Goal: Transaction & Acquisition: Obtain resource

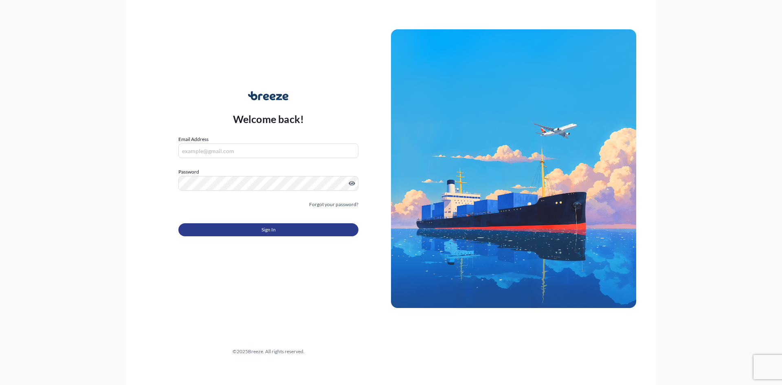
type input "[PERSON_NAME][EMAIL_ADDRESS][DOMAIN_NAME]"
click at [314, 229] on button "Sign In" at bounding box center [268, 229] width 180 height 13
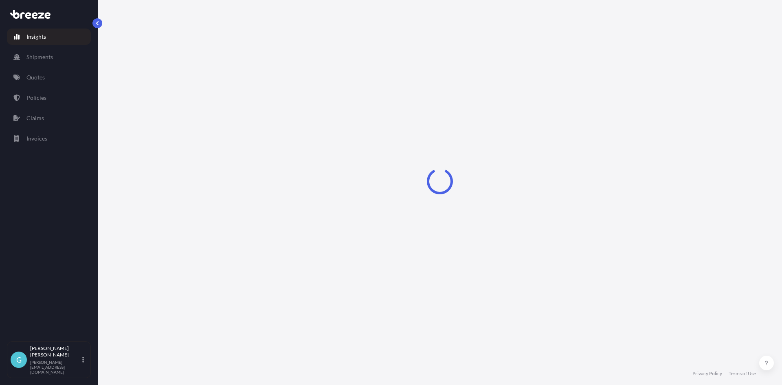
select select "2025"
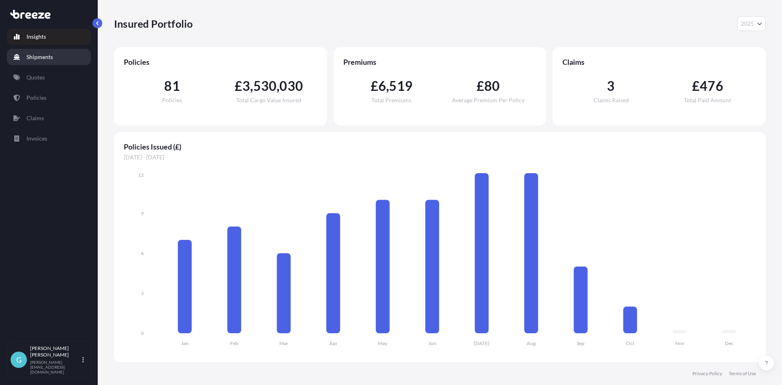
click at [28, 55] on p "Shipments" at bounding box center [39, 57] width 26 height 8
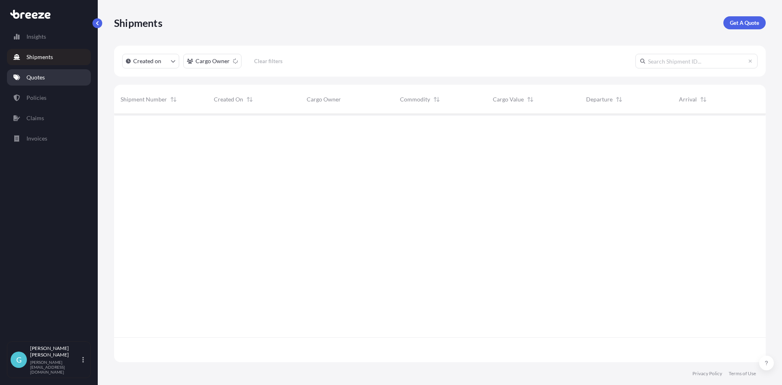
scroll to position [246, 646]
click at [31, 78] on p "Quotes" at bounding box center [35, 77] width 18 height 8
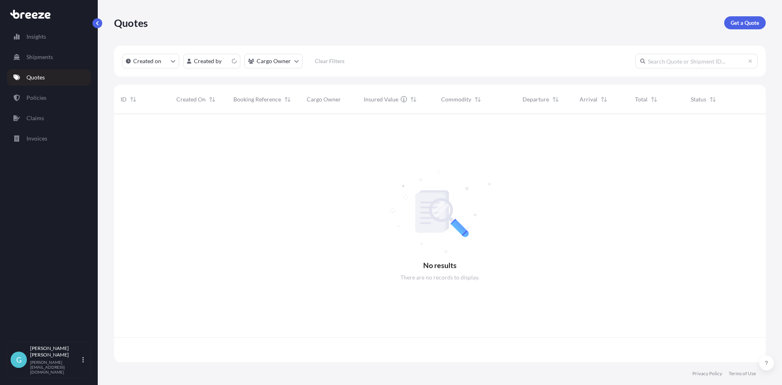
scroll to position [246, 646]
click at [750, 26] on p "Get a Quote" at bounding box center [745, 23] width 29 height 8
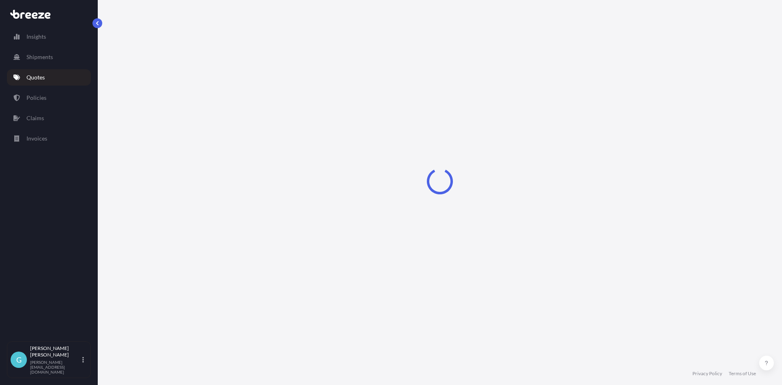
select select "Road"
select select "Sea"
select select "1"
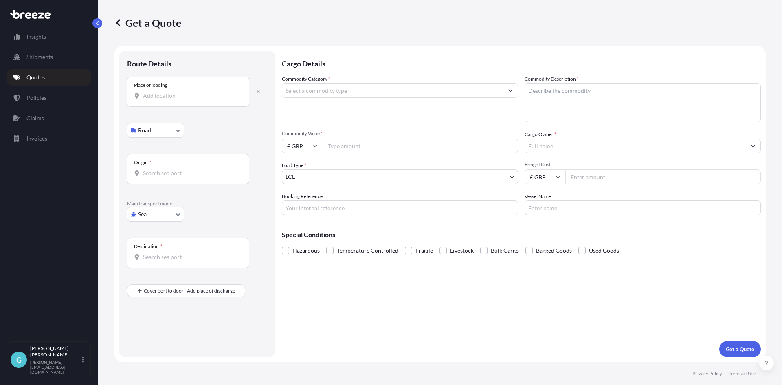
click at [165, 101] on div "Place of loading" at bounding box center [188, 92] width 122 height 30
click at [165, 100] on input "Place of loading" at bounding box center [191, 96] width 96 height 8
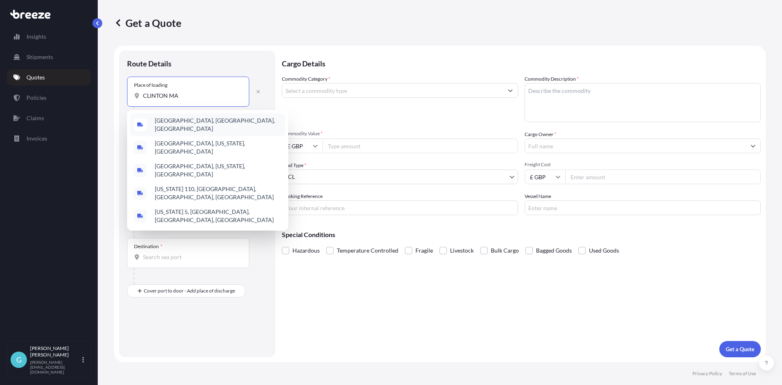
click at [180, 119] on div "[GEOGRAPHIC_DATA], [GEOGRAPHIC_DATA], [GEOGRAPHIC_DATA]" at bounding box center [207, 124] width 155 height 23
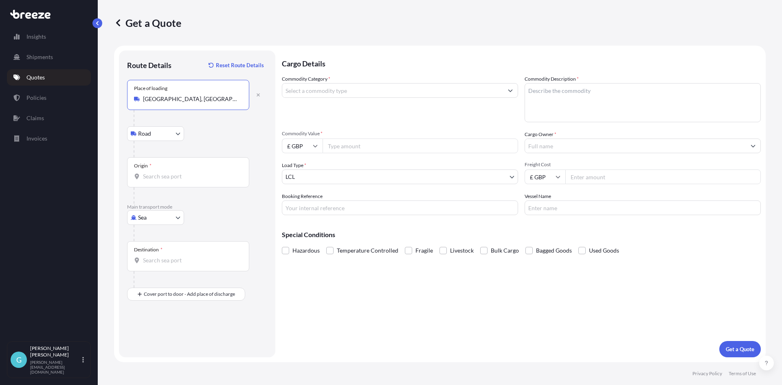
type input "[GEOGRAPHIC_DATA], [GEOGRAPHIC_DATA], [GEOGRAPHIC_DATA]"
click at [174, 171] on div "Origin *" at bounding box center [188, 172] width 122 height 30
click at [174, 172] on input "Origin *" at bounding box center [191, 176] width 96 height 8
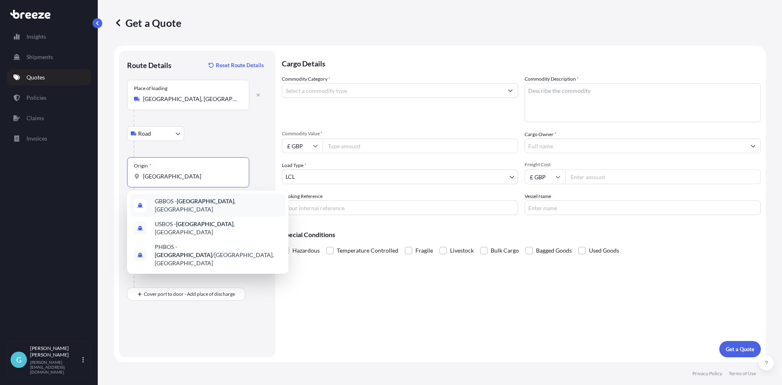
click at [173, 202] on span "GBBOS - [GEOGRAPHIC_DATA] , [GEOGRAPHIC_DATA]" at bounding box center [218, 205] width 127 height 16
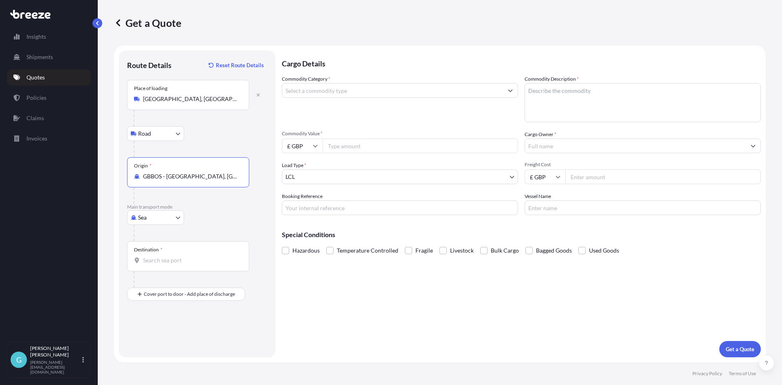
type input "GBBOS - [GEOGRAPHIC_DATA], [GEOGRAPHIC_DATA]"
click at [181, 258] on input "Destination *" at bounding box center [191, 260] width 96 height 8
type input "H"
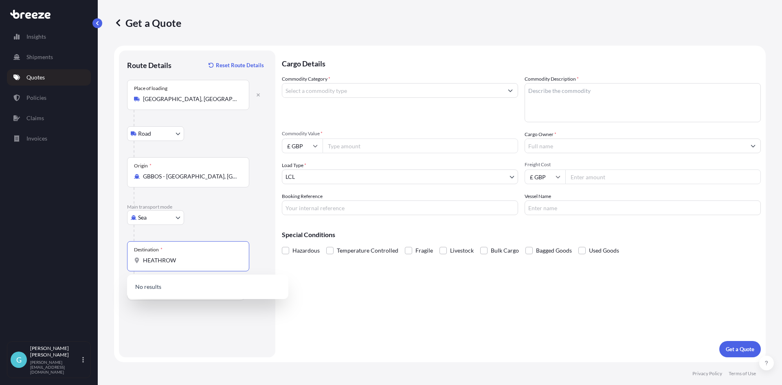
type input "HEATHROW"
click at [240, 220] on div "Sea Sea Air Road Rail" at bounding box center [197, 217] width 140 height 15
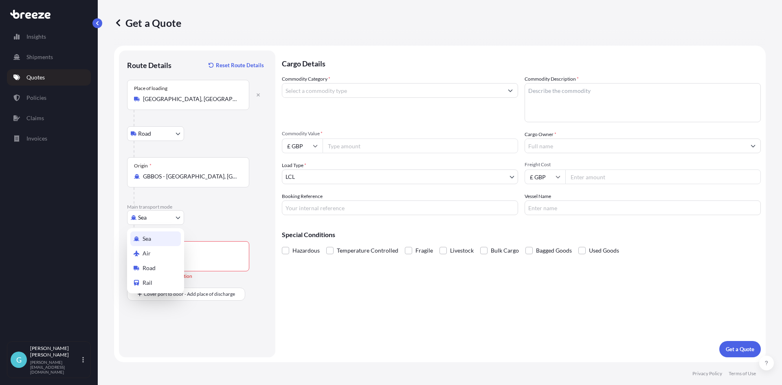
click at [142, 214] on body "Insights Shipments Quotes Policies Claims Invoices G [PERSON_NAME] [PERSON_NAME…" at bounding box center [391, 192] width 782 height 385
click at [154, 250] on div "Air" at bounding box center [155, 253] width 51 height 15
select select "Air"
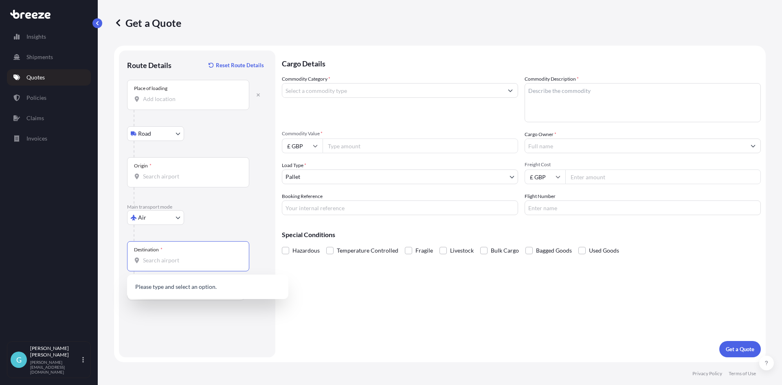
click at [162, 262] on input "Destination *" at bounding box center [191, 260] width 96 height 8
click at [172, 291] on span "GBLHR - Heathrow Apt/[GEOGRAPHIC_DATA], [GEOGRAPHIC_DATA]" at bounding box center [218, 289] width 127 height 16
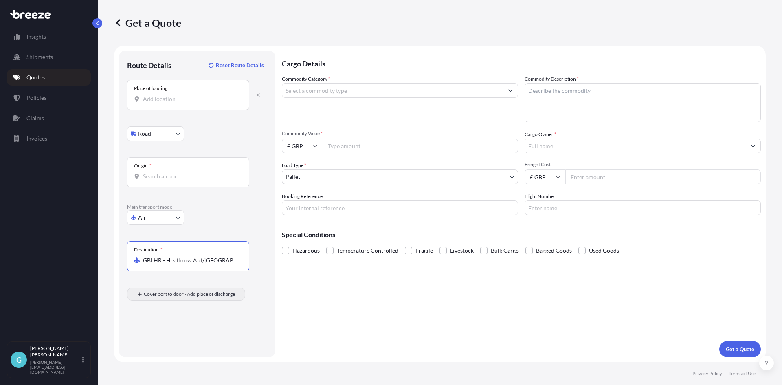
type input "GBLHR - Heathrow Apt/[GEOGRAPHIC_DATA], [GEOGRAPHIC_DATA]"
click at [170, 341] on input "Place of Discharge" at bounding box center [191, 338] width 96 height 8
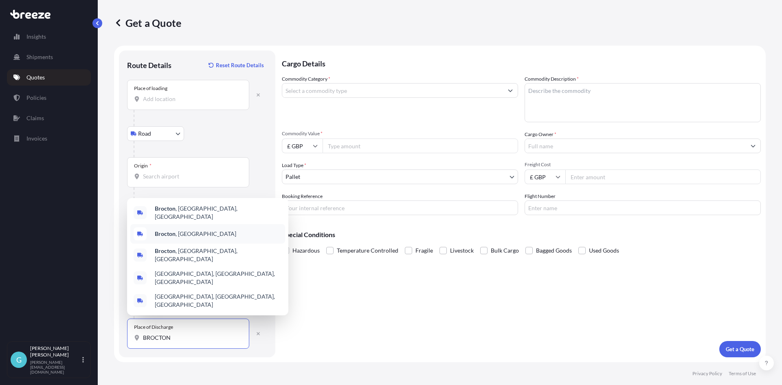
click at [191, 240] on div "[GEOGRAPHIC_DATA] , [GEOGRAPHIC_DATA]" at bounding box center [207, 234] width 155 height 20
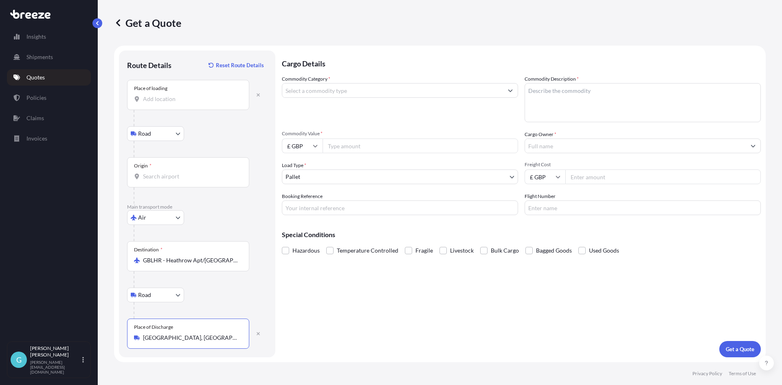
type input "[GEOGRAPHIC_DATA], [GEOGRAPHIC_DATA]"
click at [363, 92] on input "Commodity Category *" at bounding box center [392, 90] width 221 height 15
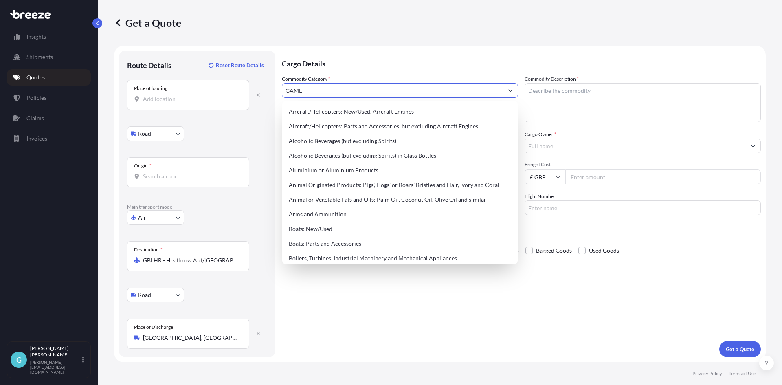
click at [373, 94] on input "GAME" at bounding box center [392, 90] width 221 height 15
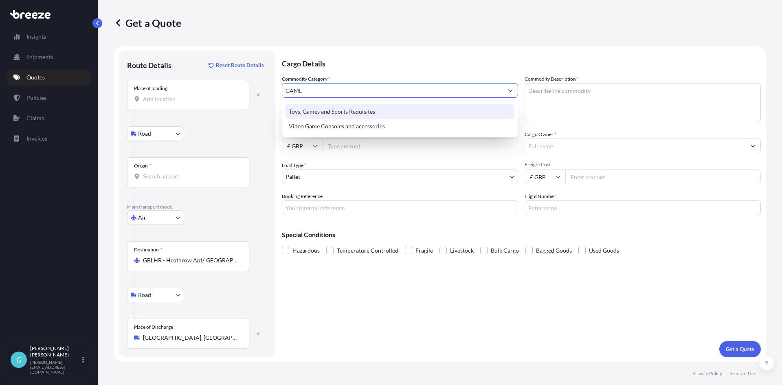
click at [373, 110] on div "Toys, Games and Sports Requisites" at bounding box center [400, 111] width 229 height 15
type input "Toys, Games and Sports Requisites"
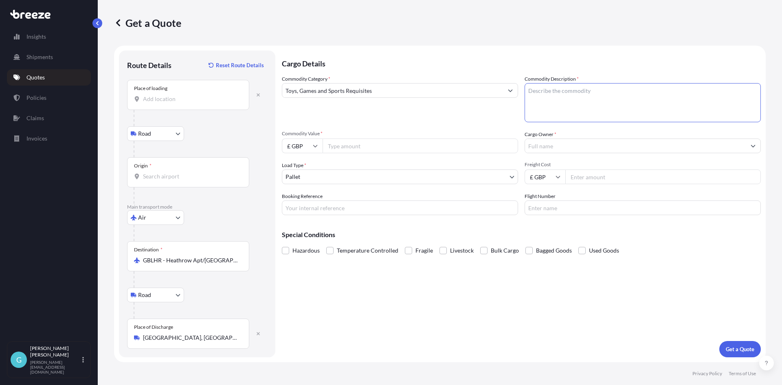
click at [608, 115] on textarea "Commodity Description *" at bounding box center [643, 102] width 236 height 39
type textarea "BOARD GAMES"
click at [399, 148] on input "Commodity Value *" at bounding box center [421, 146] width 196 height 15
type input "12000"
click at [312, 145] on input "£ GBP" at bounding box center [302, 146] width 41 height 15
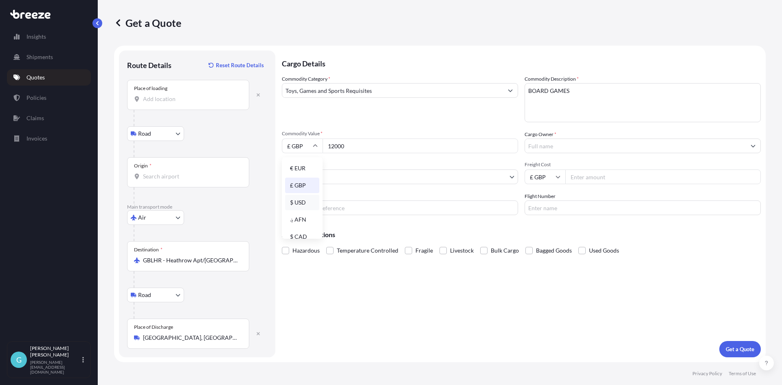
click at [303, 207] on div "$ USD" at bounding box center [302, 202] width 34 height 15
type input "$ USD"
click at [636, 145] on input "Cargo Owner *" at bounding box center [635, 146] width 221 height 15
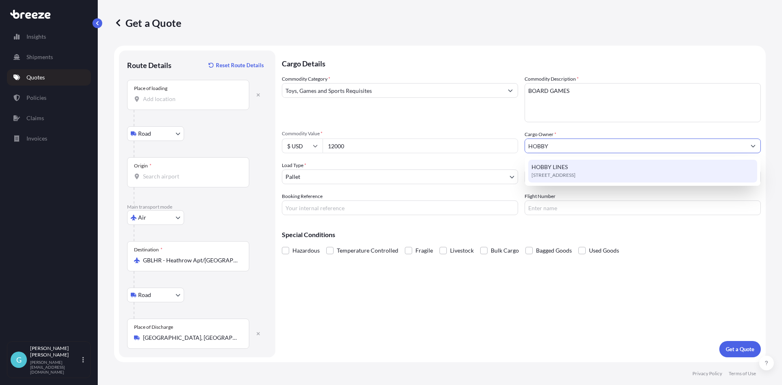
click at [576, 174] on span "[STREET_ADDRESS]" at bounding box center [554, 175] width 44 height 8
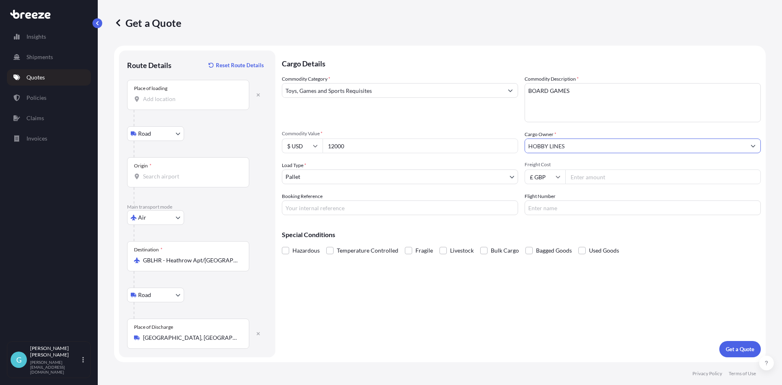
type input "HOBBY LINES"
click at [310, 206] on input "Booking Reference" at bounding box center [400, 207] width 236 height 15
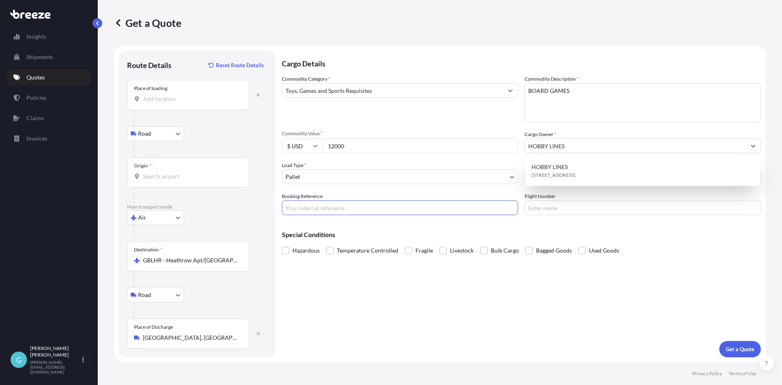
paste input "SQ20466"
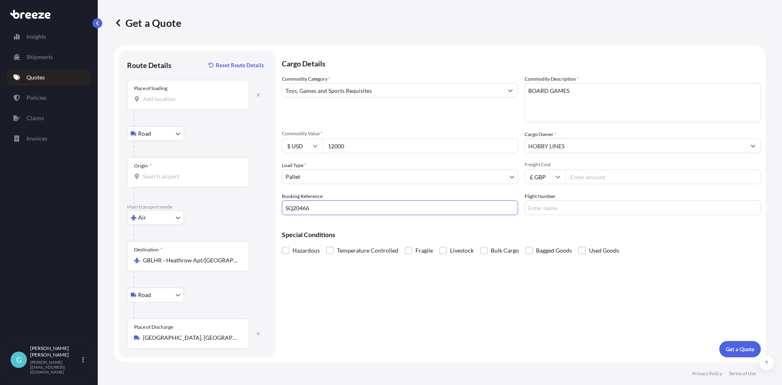
type input "SQ20466"
click at [588, 176] on input "Freight Cost" at bounding box center [663, 176] width 196 height 15
type input "3746.67"
click at [739, 351] on p "Get a Quote" at bounding box center [740, 349] width 29 height 8
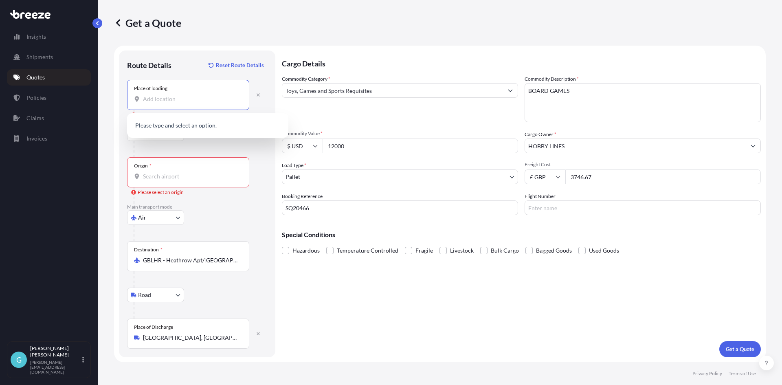
click at [161, 102] on input "Place of loading Please select a place of loading" at bounding box center [191, 99] width 96 height 8
click at [170, 101] on input "Place of loading" at bounding box center [191, 99] width 96 height 8
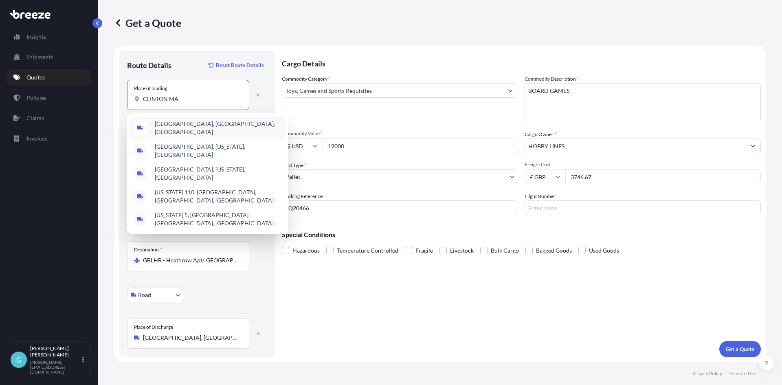
click at [142, 125] on icon "Suggestions" at bounding box center [140, 128] width 6 height 6
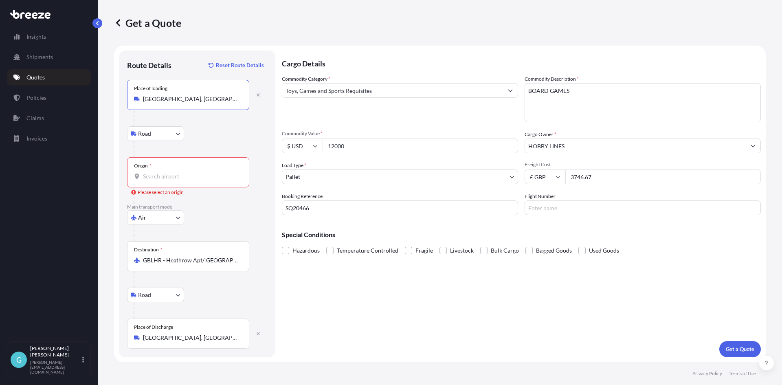
type input "[GEOGRAPHIC_DATA], [GEOGRAPHIC_DATA], [GEOGRAPHIC_DATA]"
click at [151, 139] on body "0 options available. 5 options available. Insights Shipments Quotes Policies Cl…" at bounding box center [391, 192] width 782 height 385
click at [185, 184] on div "Origin *" at bounding box center [188, 172] width 122 height 30
click at [185, 180] on input "Origin * Please select an origin" at bounding box center [191, 176] width 96 height 8
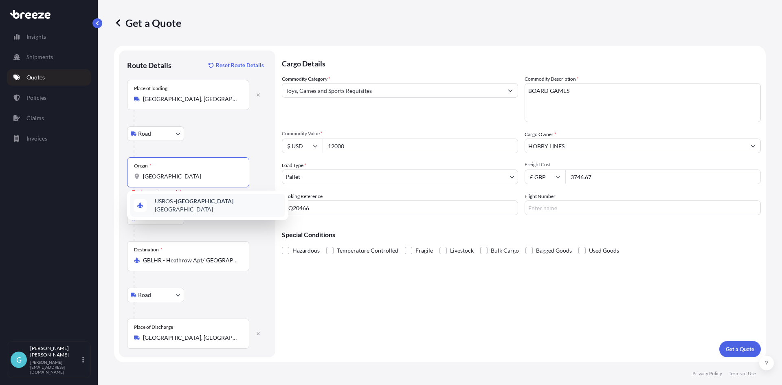
click at [254, 207] on div "USBOS - [GEOGRAPHIC_DATA] , [GEOGRAPHIC_DATA]" at bounding box center [207, 205] width 155 height 23
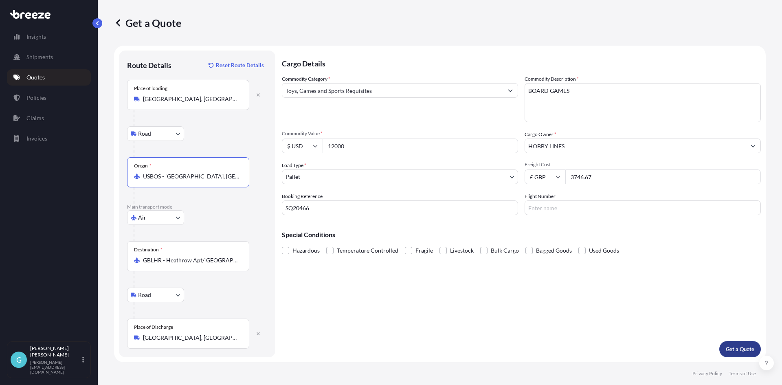
type input "USBOS - [GEOGRAPHIC_DATA], [GEOGRAPHIC_DATA]"
click at [743, 350] on p "Get a Quote" at bounding box center [740, 349] width 29 height 8
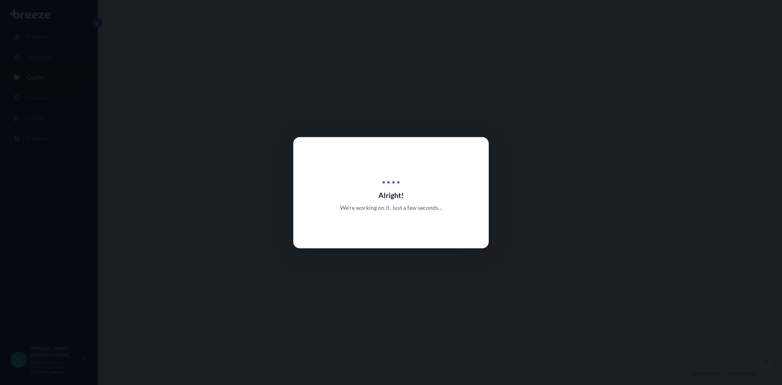
select select "Road"
select select "Air"
select select "Road"
select select "1"
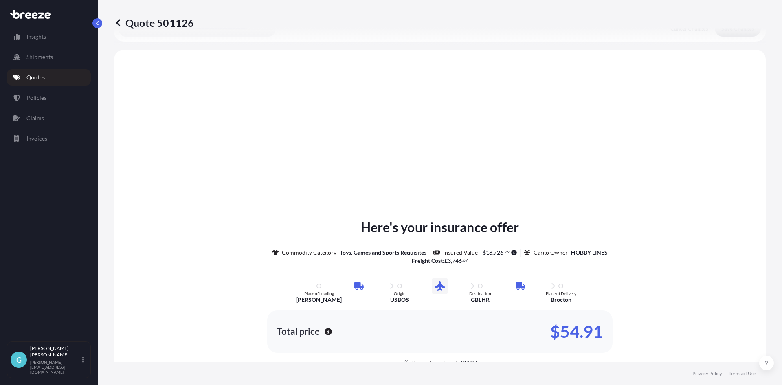
scroll to position [326, 0]
